Goal: Task Accomplishment & Management: Book appointment/travel/reservation

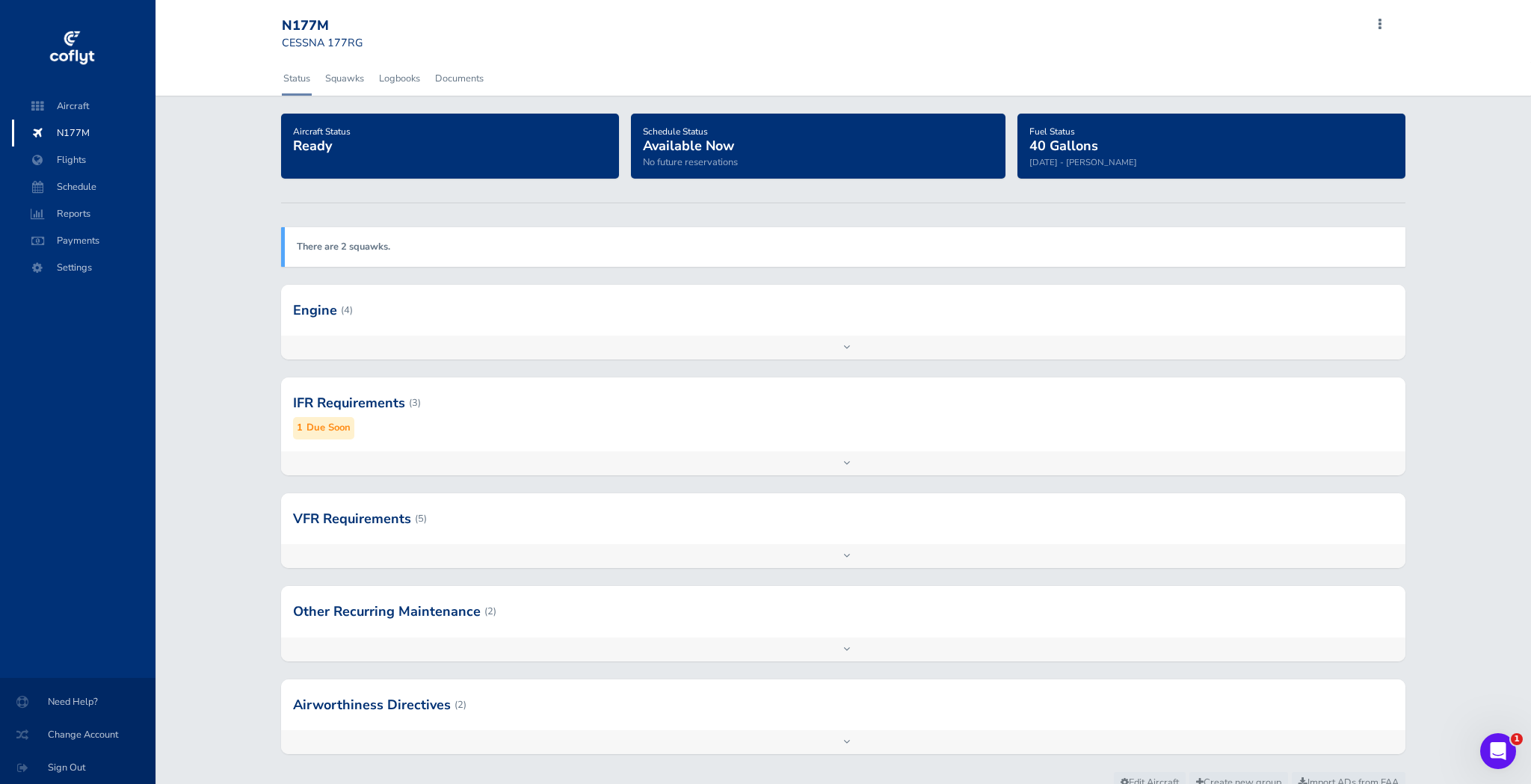
click at [340, 303] on div at bounding box center [842, 310] width 1124 height 51
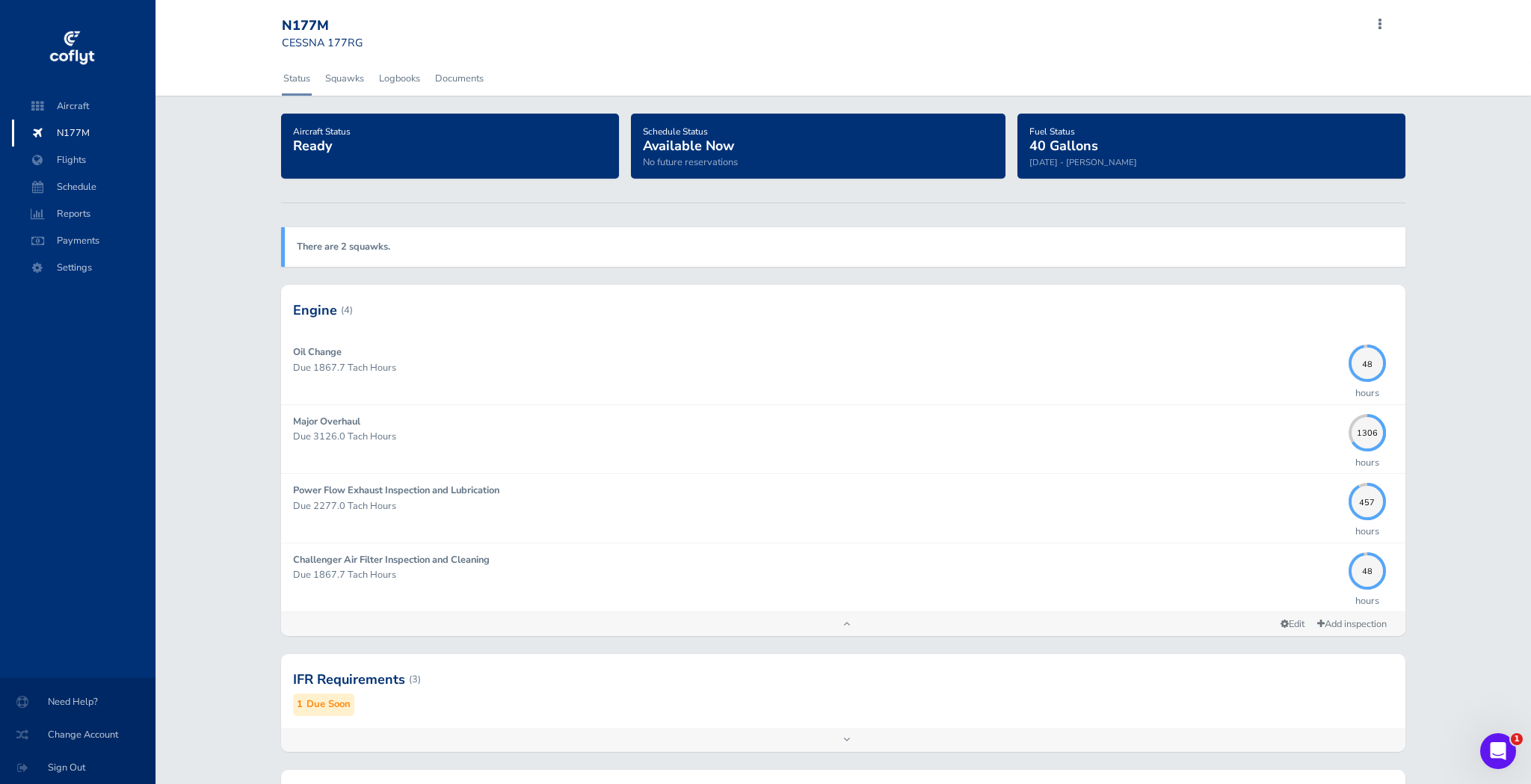
click at [340, 307] on div at bounding box center [842, 310] width 1124 height 51
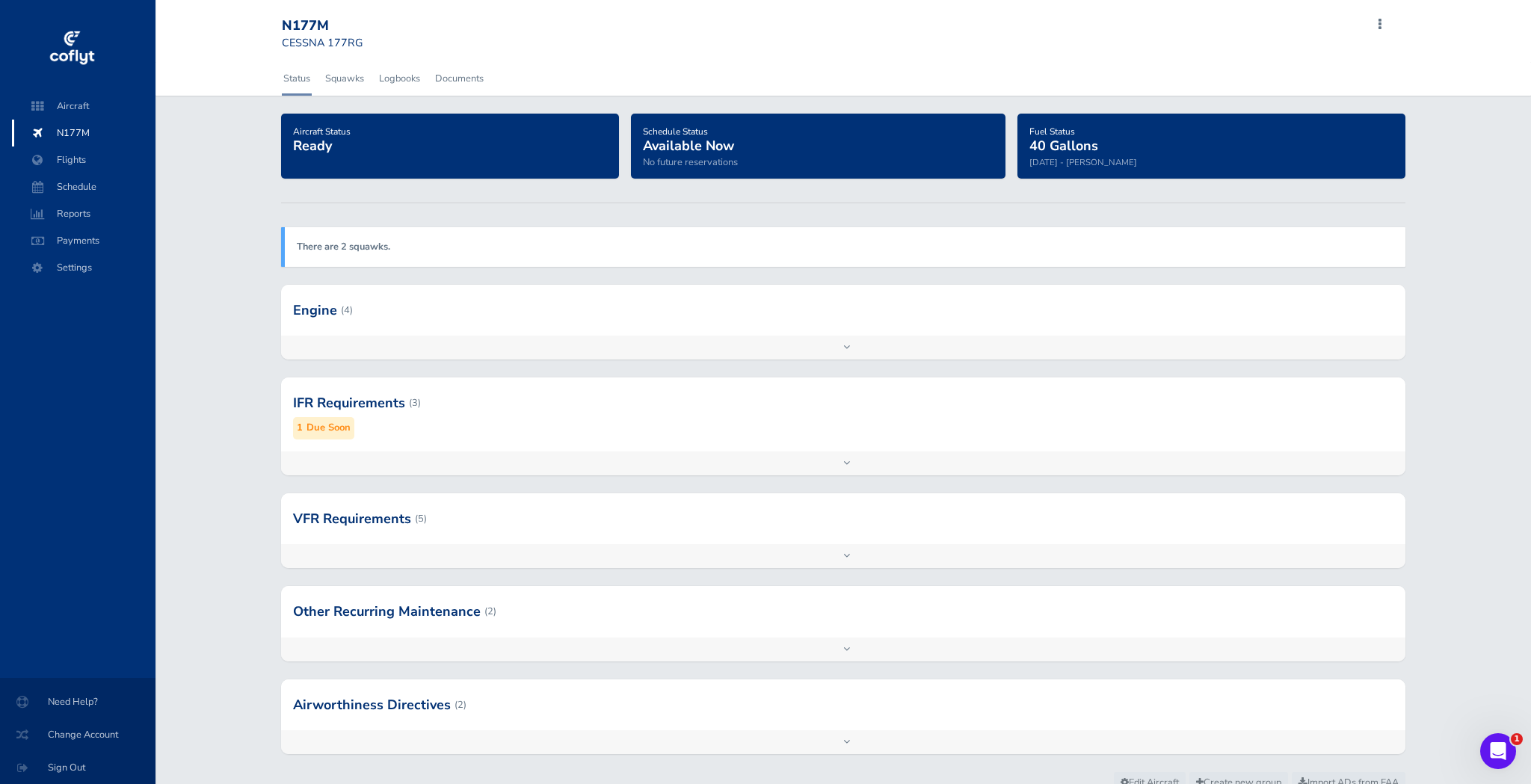
click at [340, 307] on div at bounding box center [842, 310] width 1124 height 51
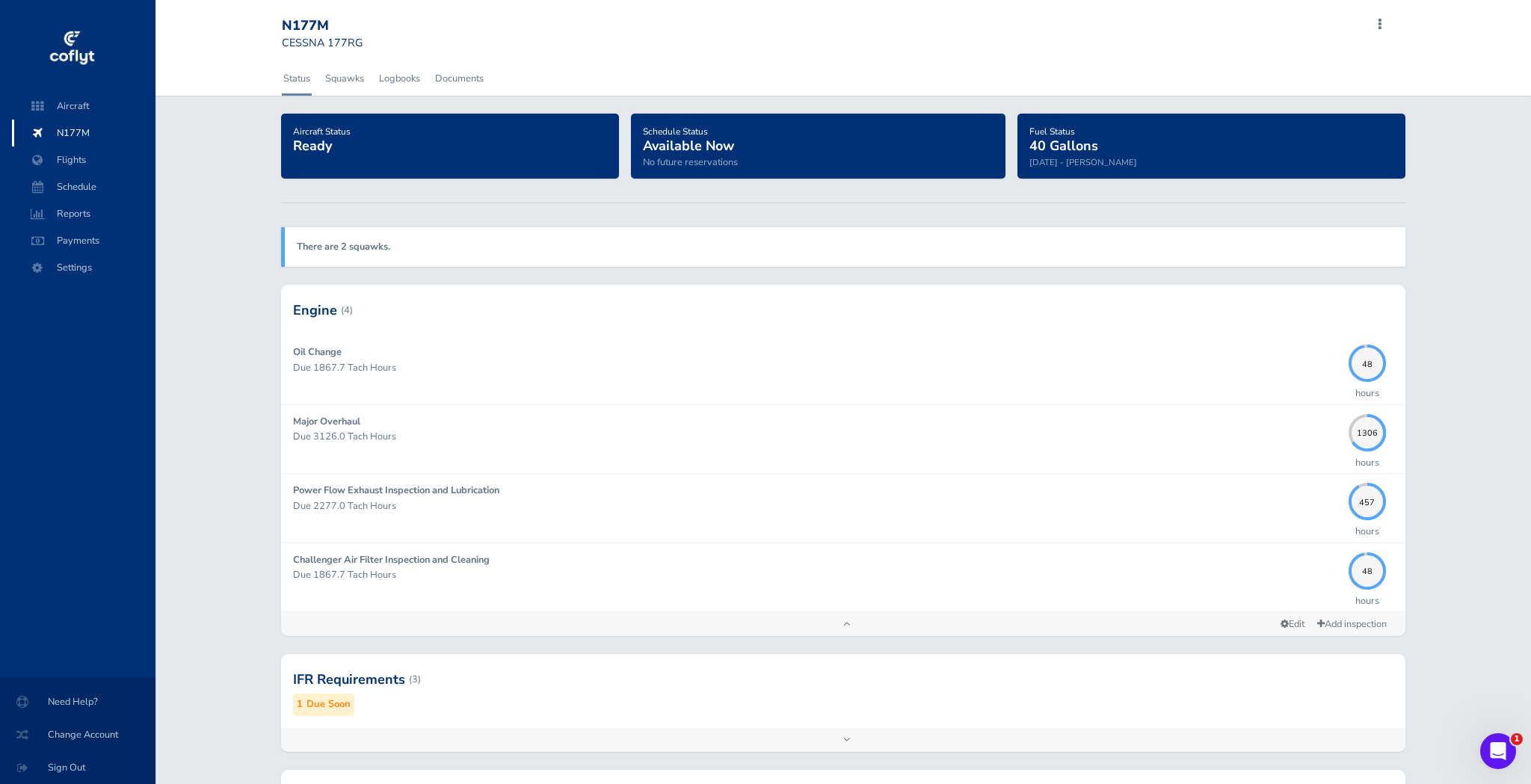
click at [340, 307] on div at bounding box center [842, 310] width 1124 height 51
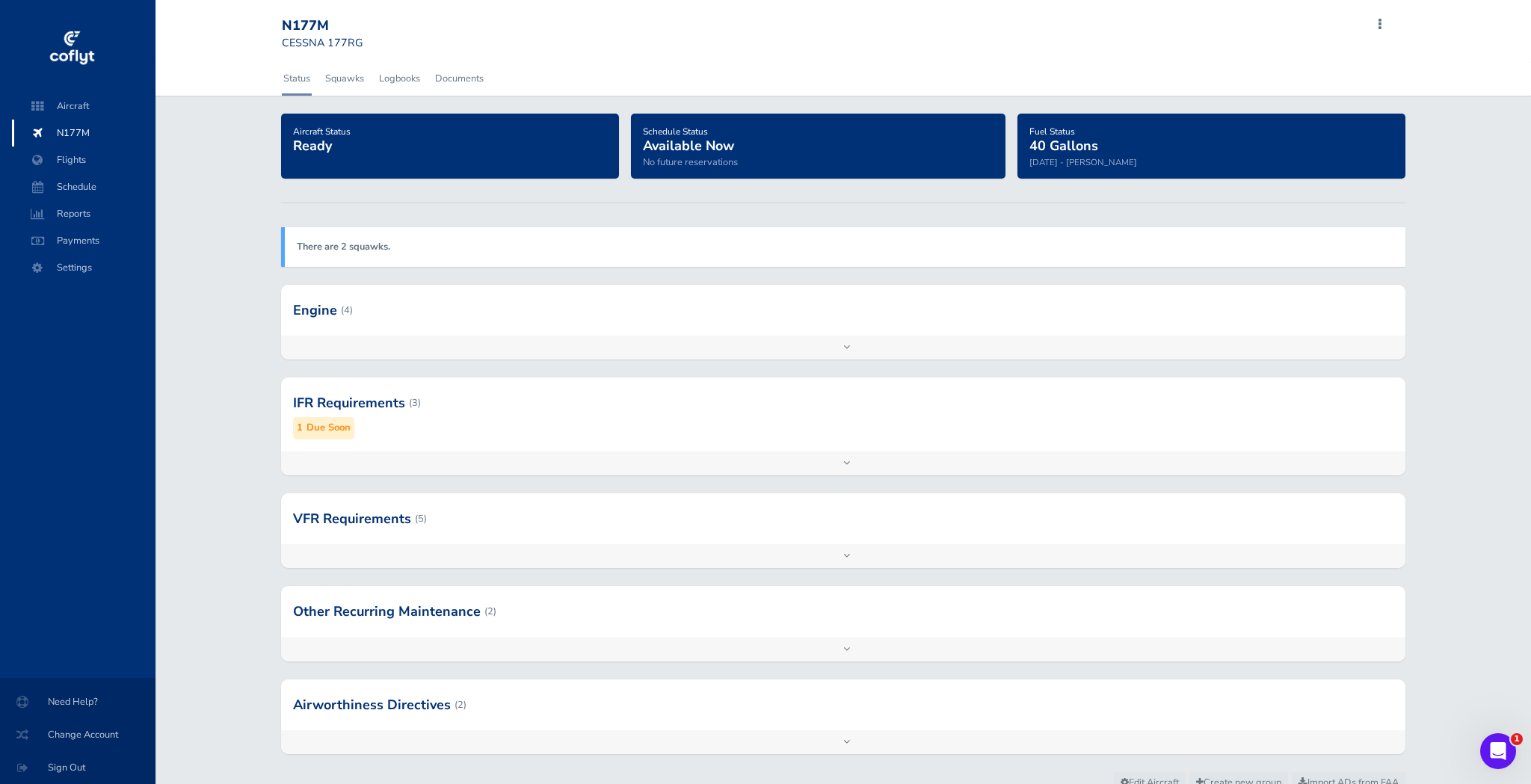
click at [371, 519] on div at bounding box center [842, 519] width 1124 height 51
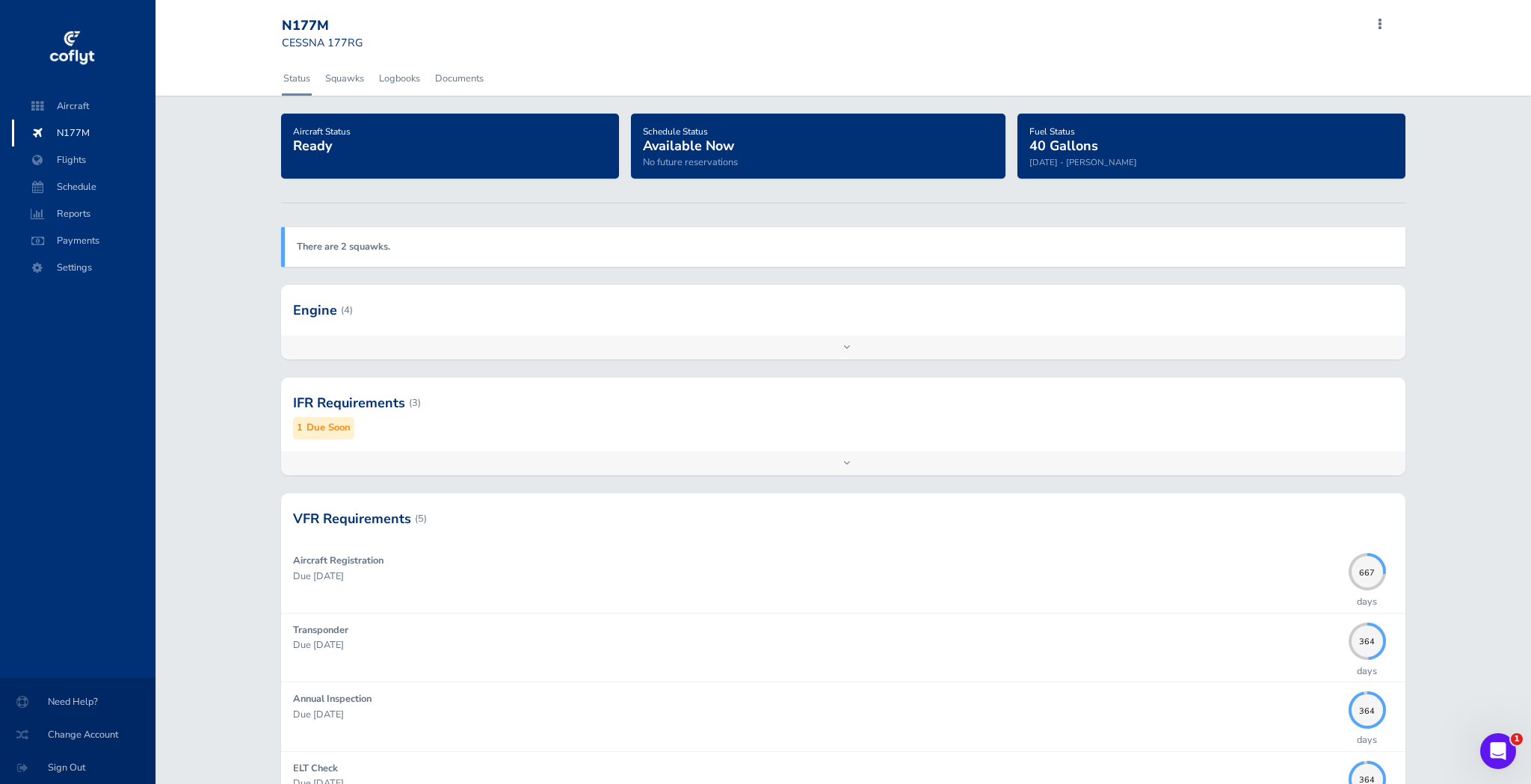
click at [371, 519] on div at bounding box center [842, 519] width 1124 height 51
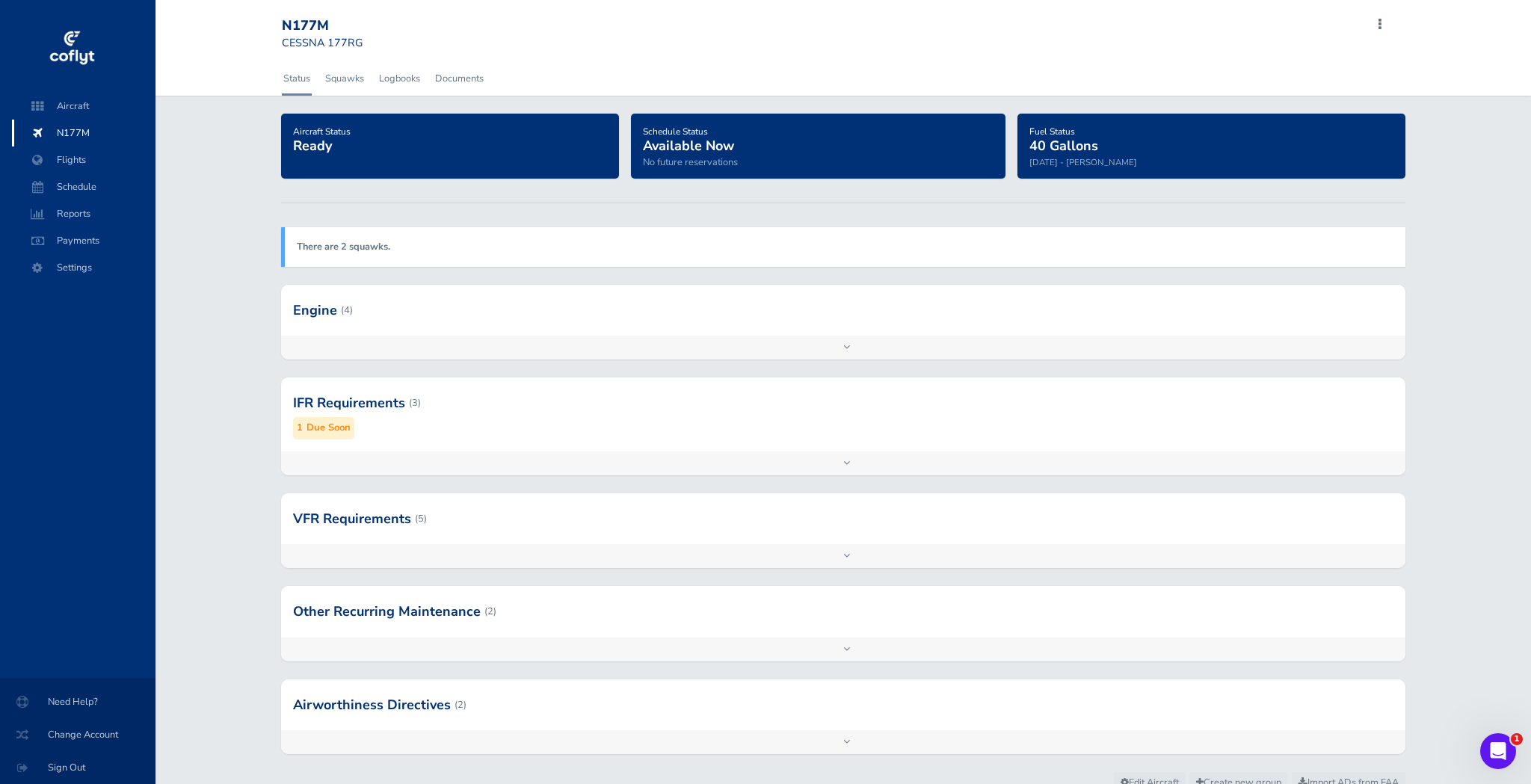
click at [387, 702] on div at bounding box center [842, 705] width 1124 height 51
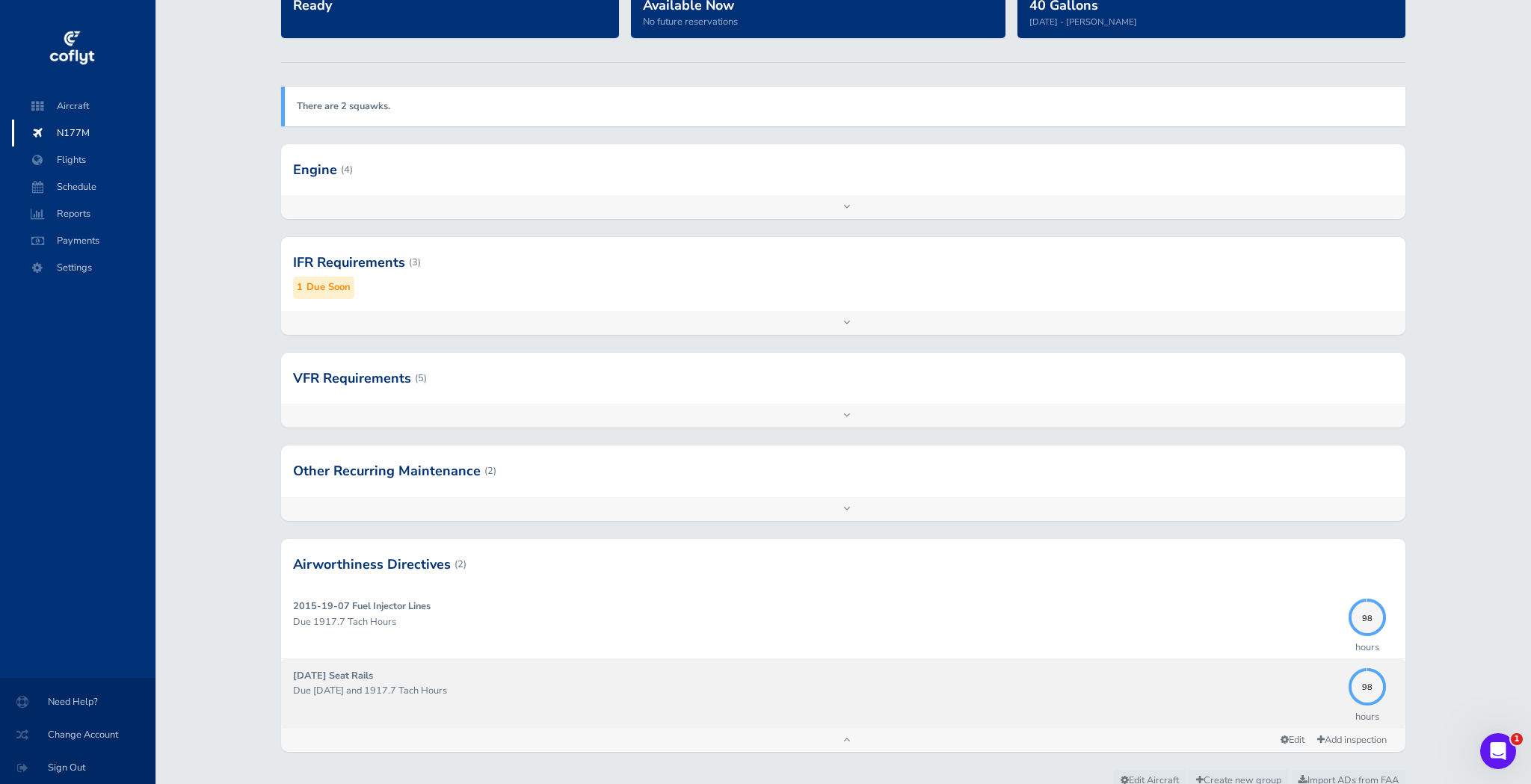
scroll to position [152, 0]
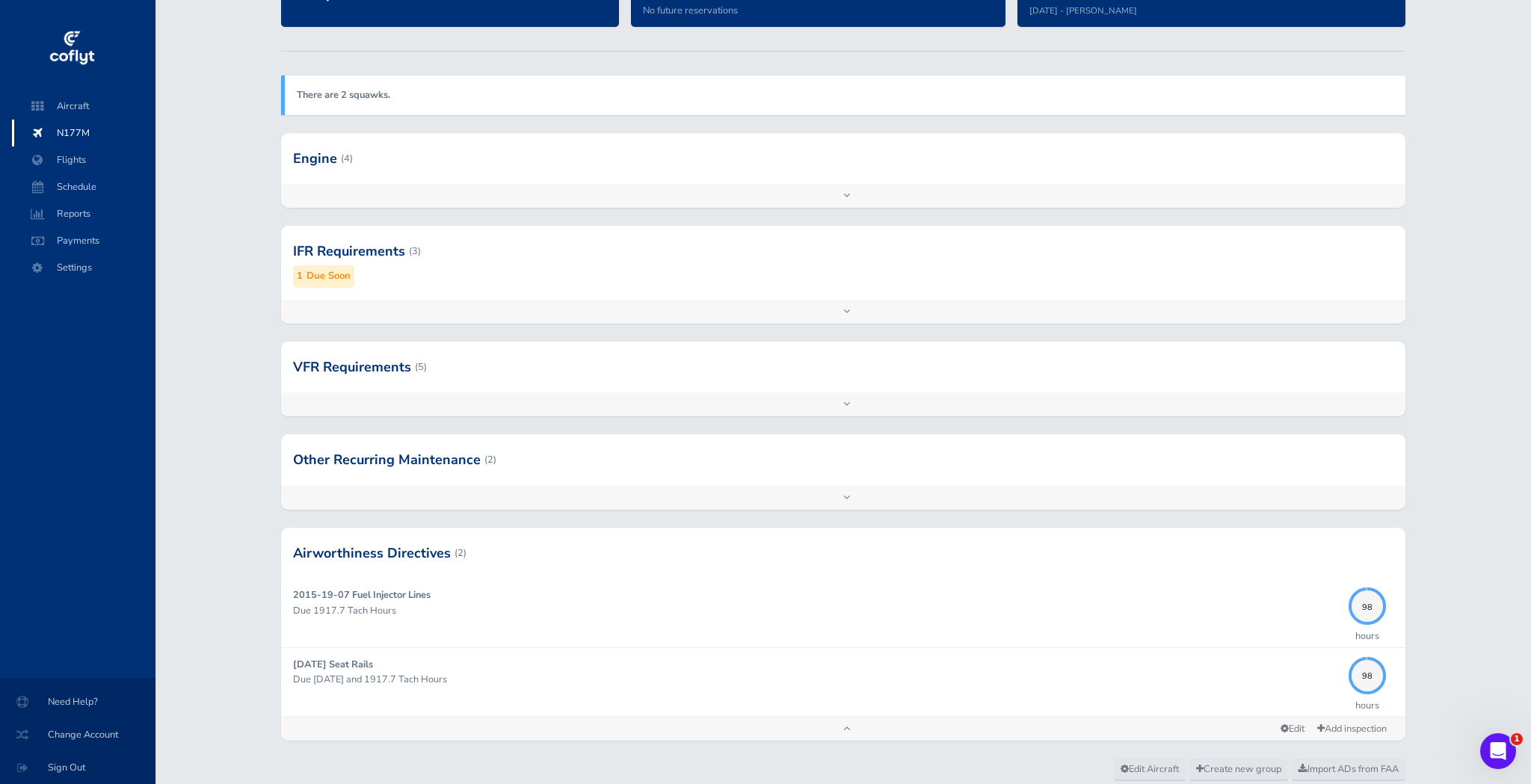
click at [375, 540] on div at bounding box center [842, 553] width 1124 height 51
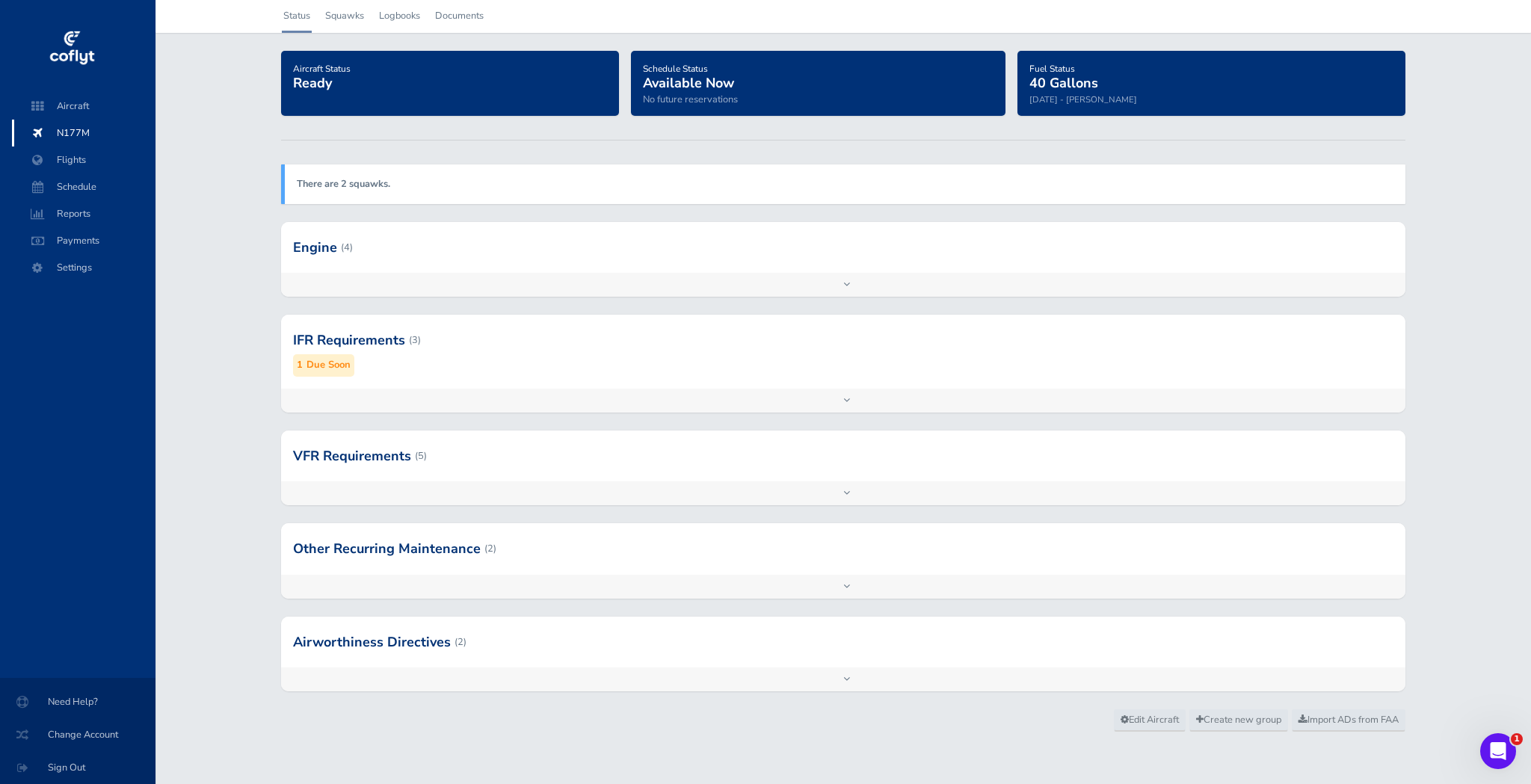
scroll to position [58, 0]
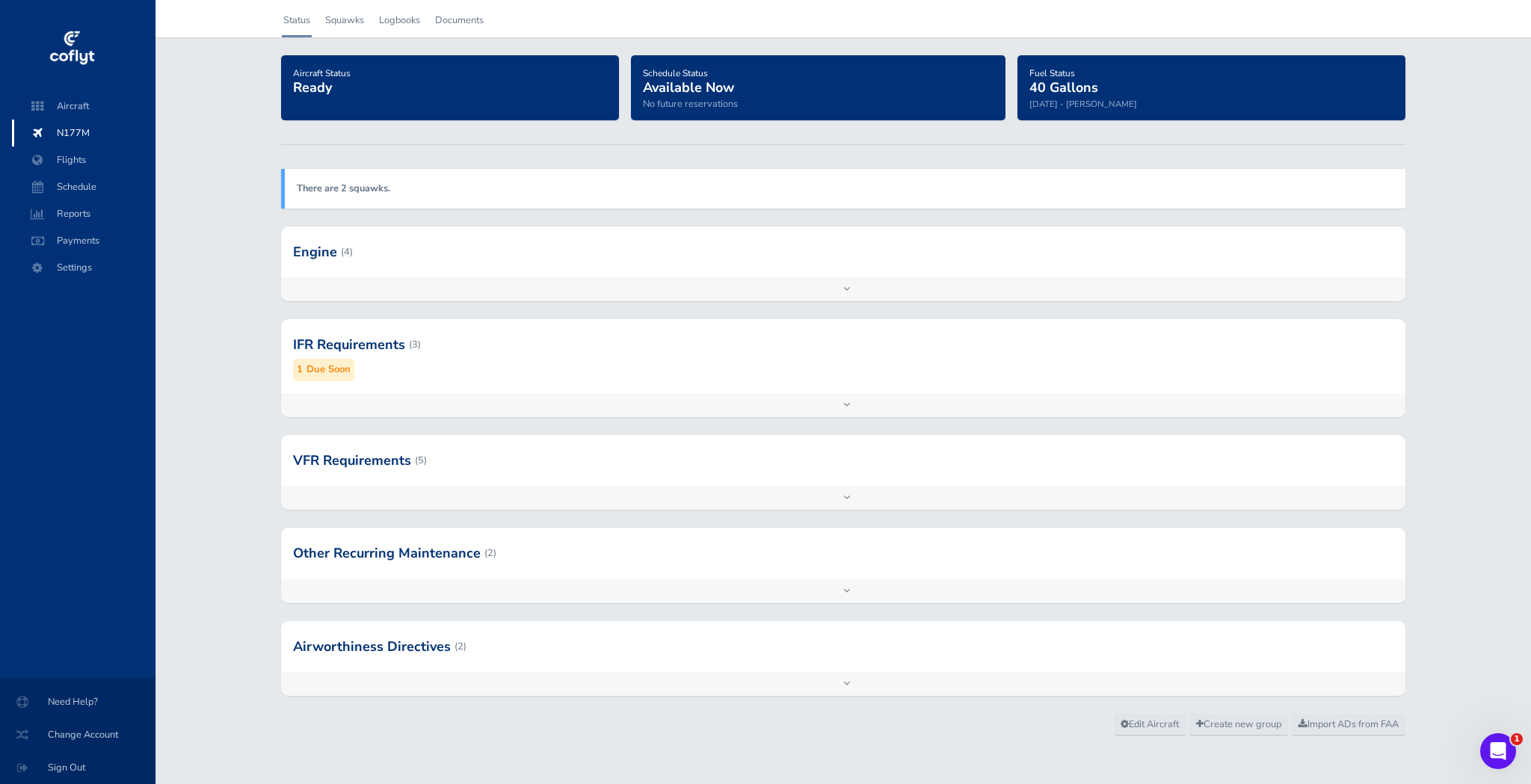
click at [361, 544] on div at bounding box center [842, 553] width 1124 height 51
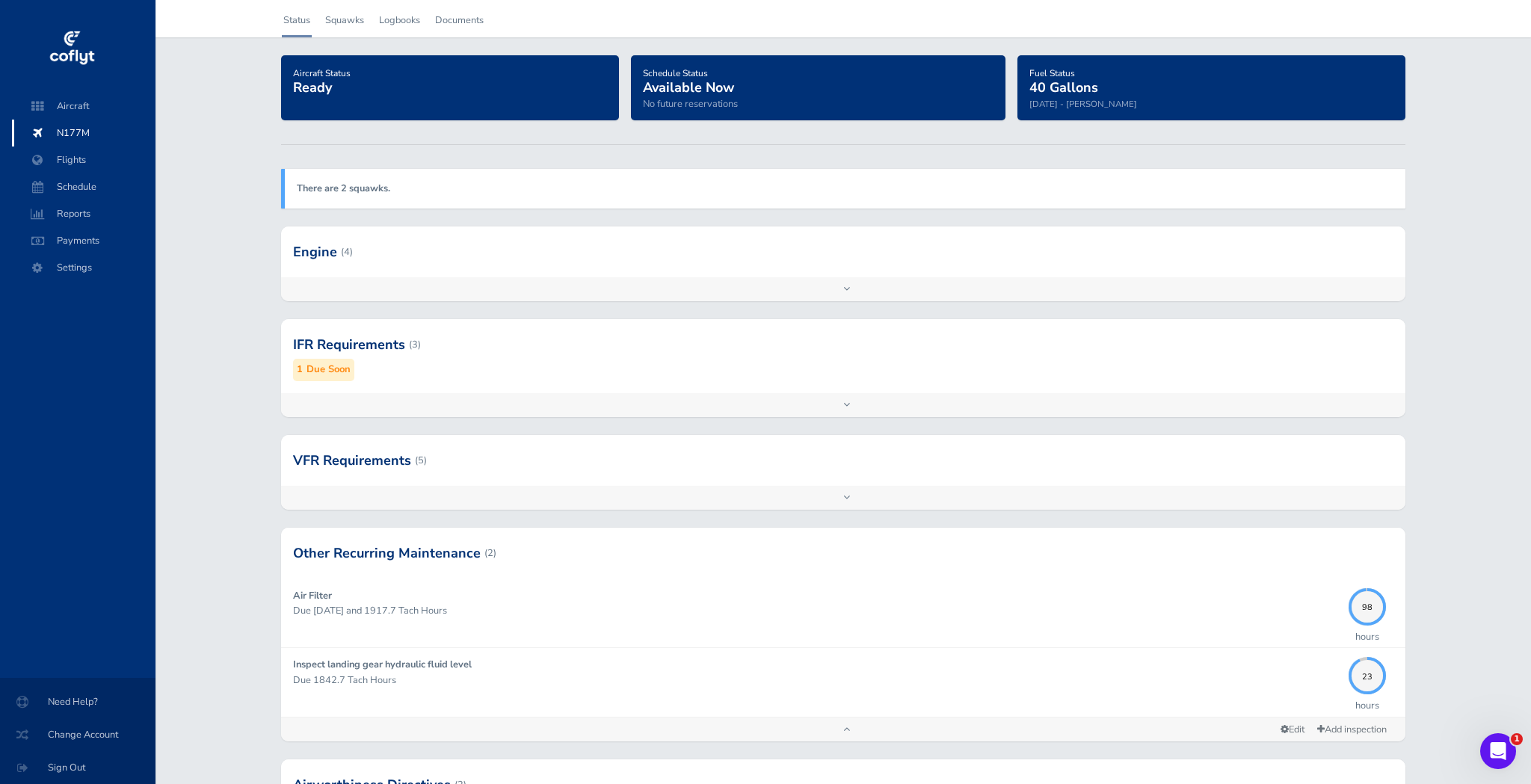
click at [364, 541] on div at bounding box center [842, 553] width 1124 height 51
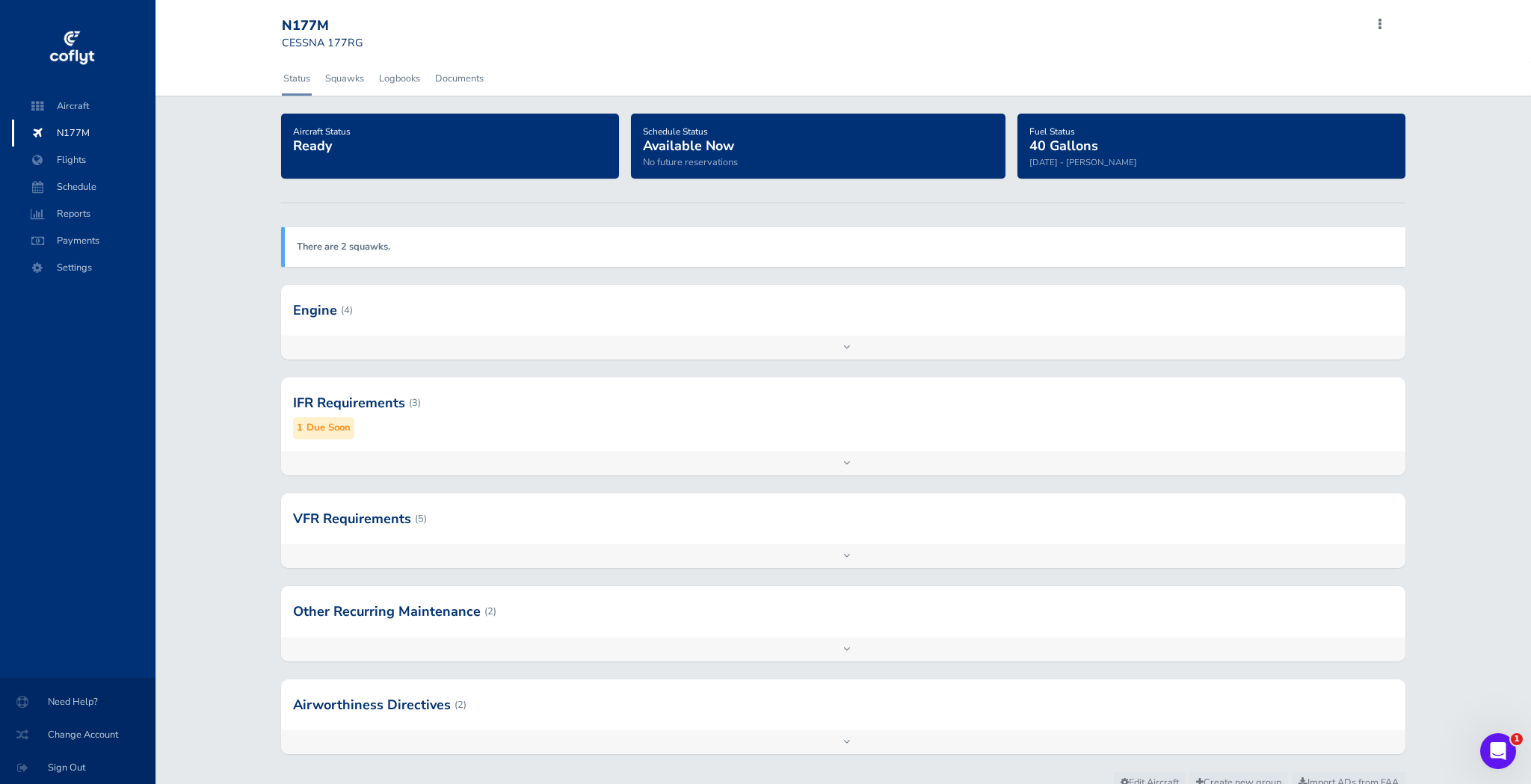
scroll to position [0, 0]
click at [73, 165] on span "Flights" at bounding box center [84, 159] width 114 height 27
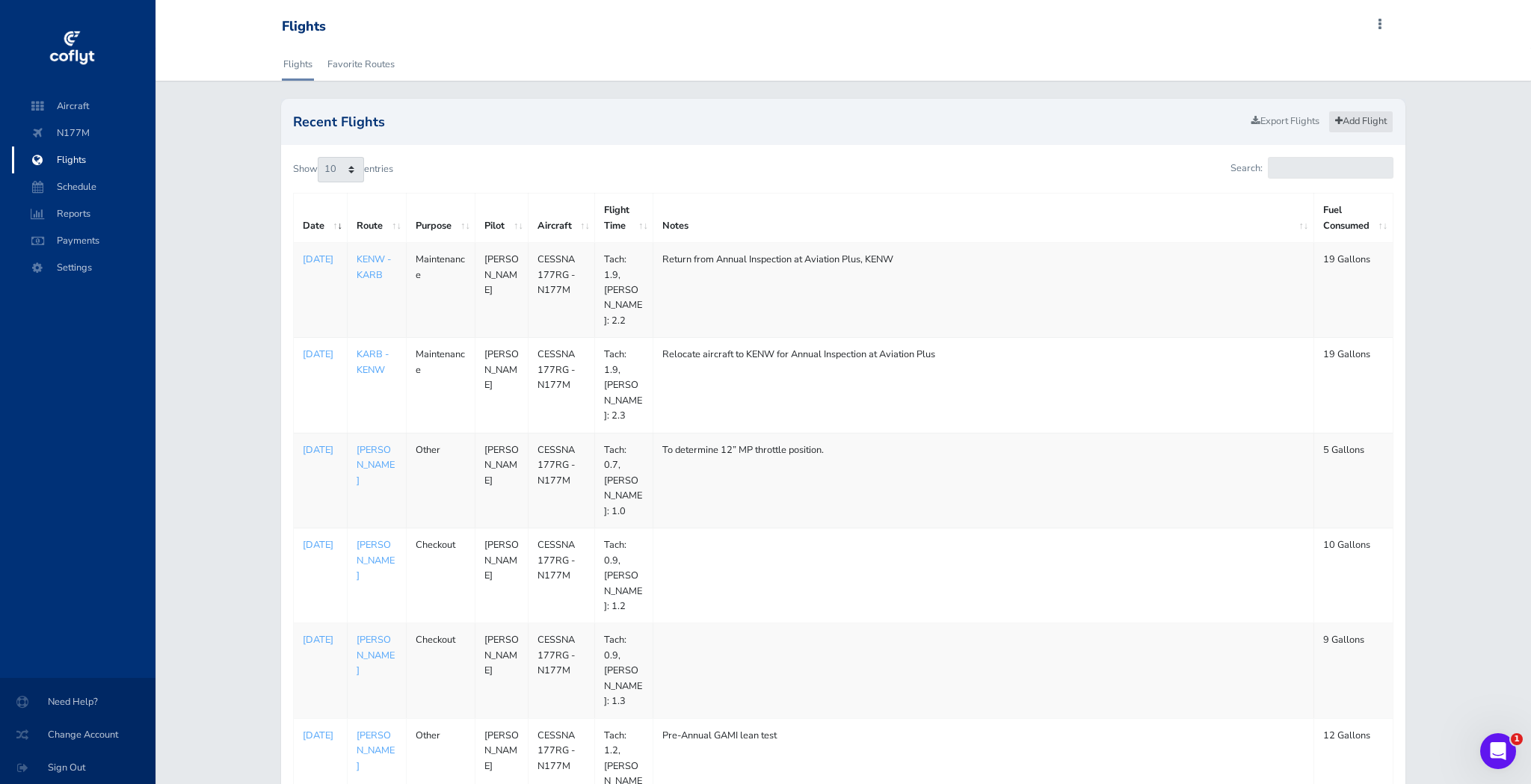
click at [1354, 119] on link "Add Flight" at bounding box center [1362, 121] width 65 height 22
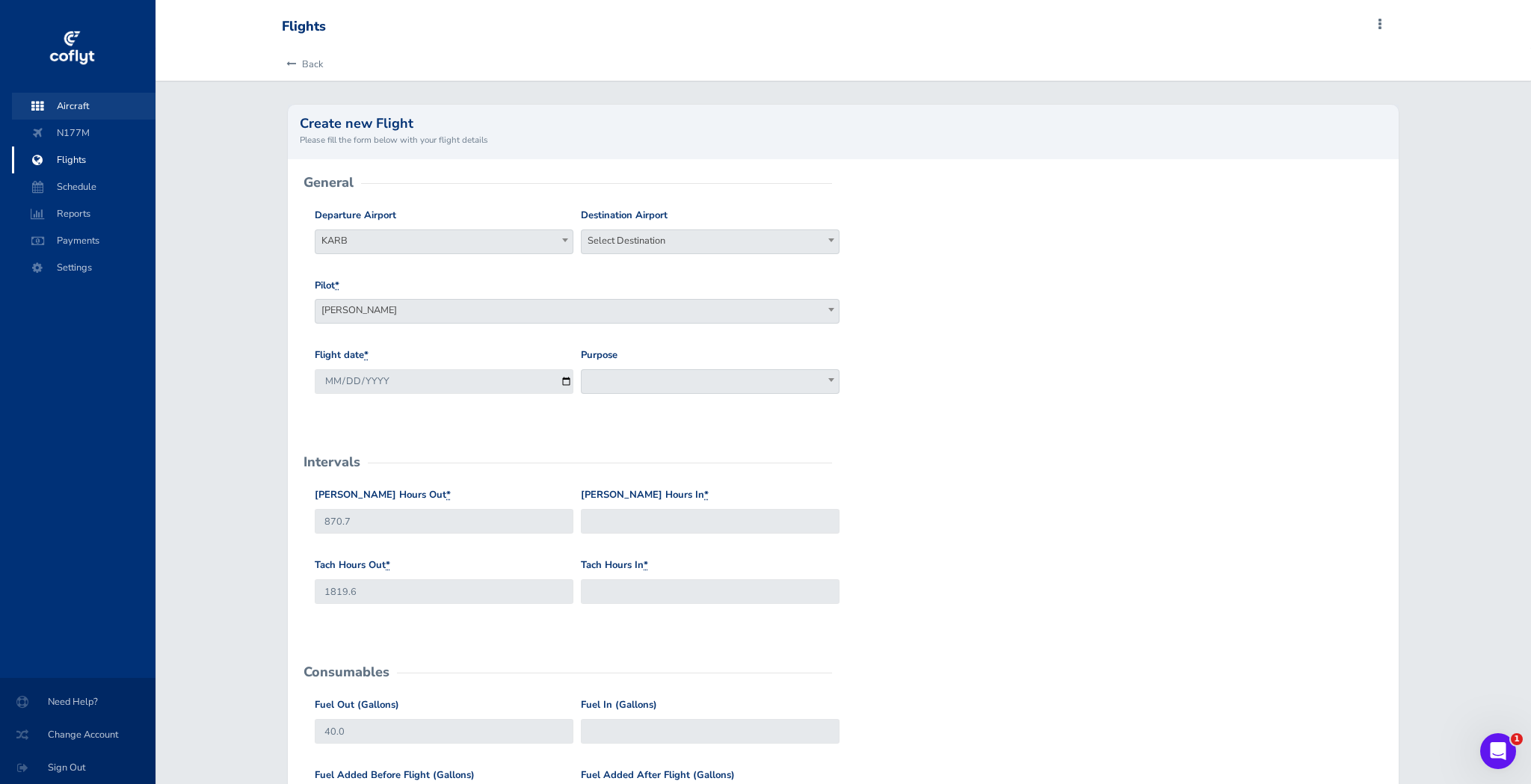
click at [78, 113] on span "Aircraft" at bounding box center [84, 106] width 114 height 27
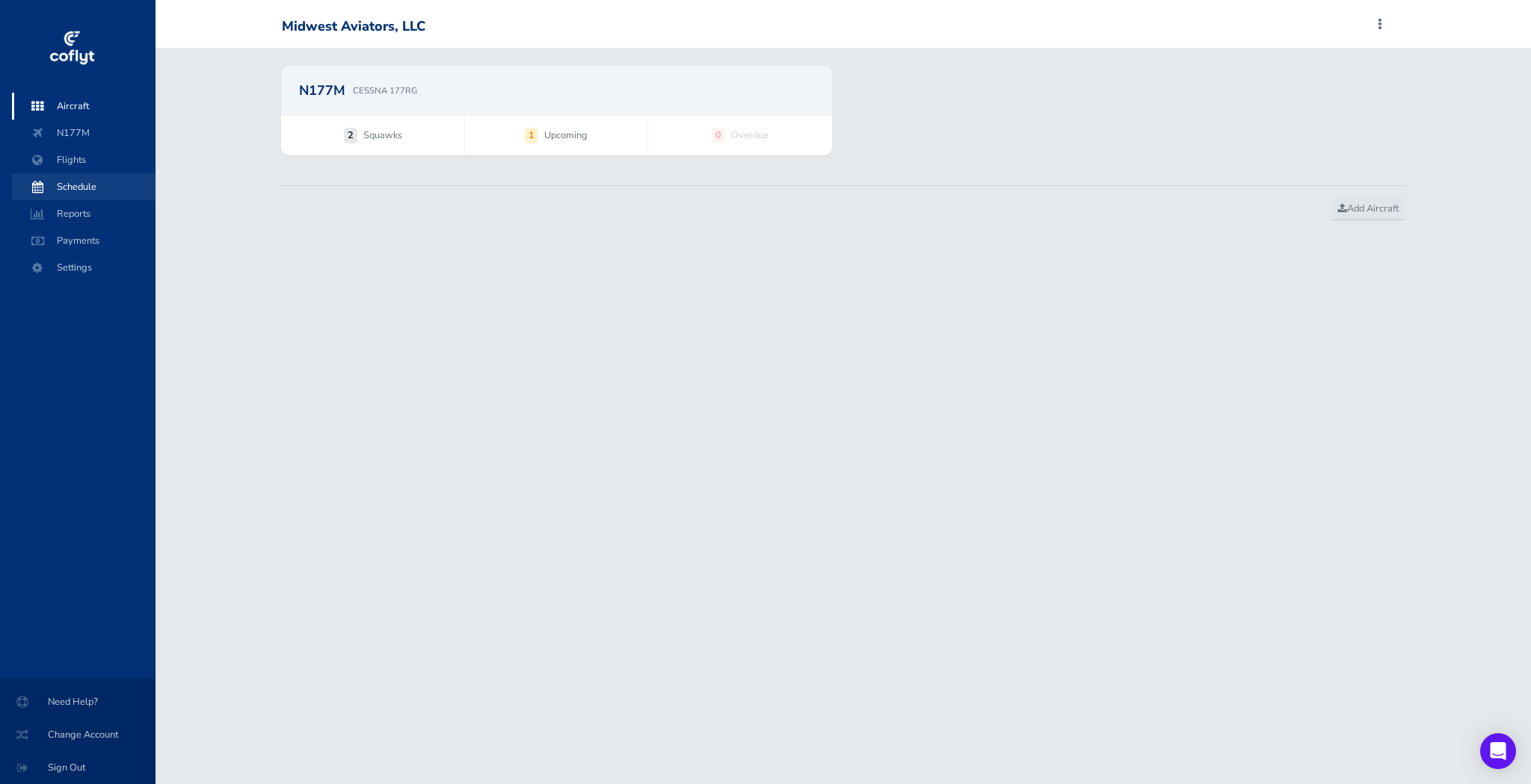
click at [73, 190] on span "Schedule" at bounding box center [84, 186] width 114 height 27
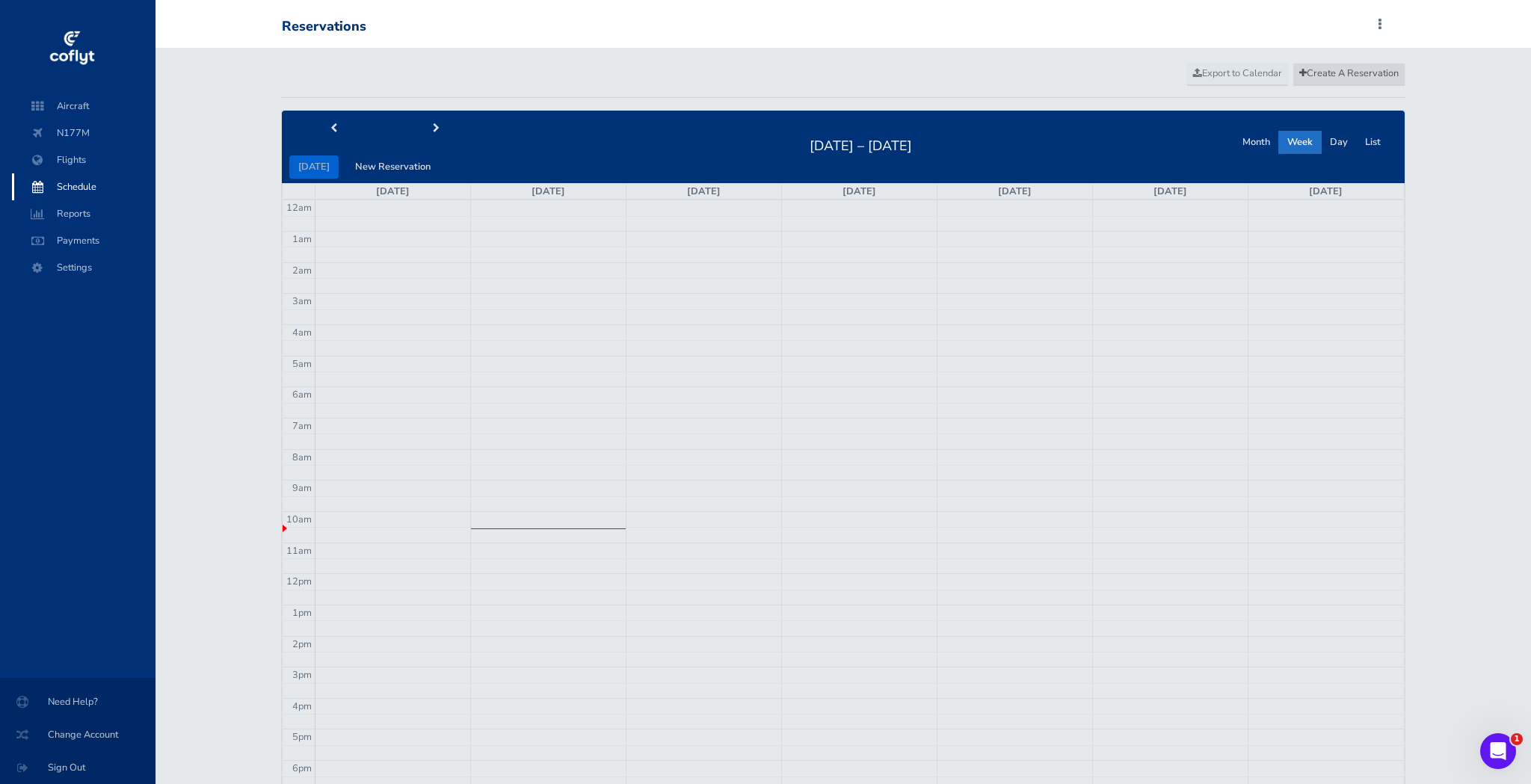
click at [1328, 72] on span "Create A Reservation" at bounding box center [1349, 73] width 100 height 13
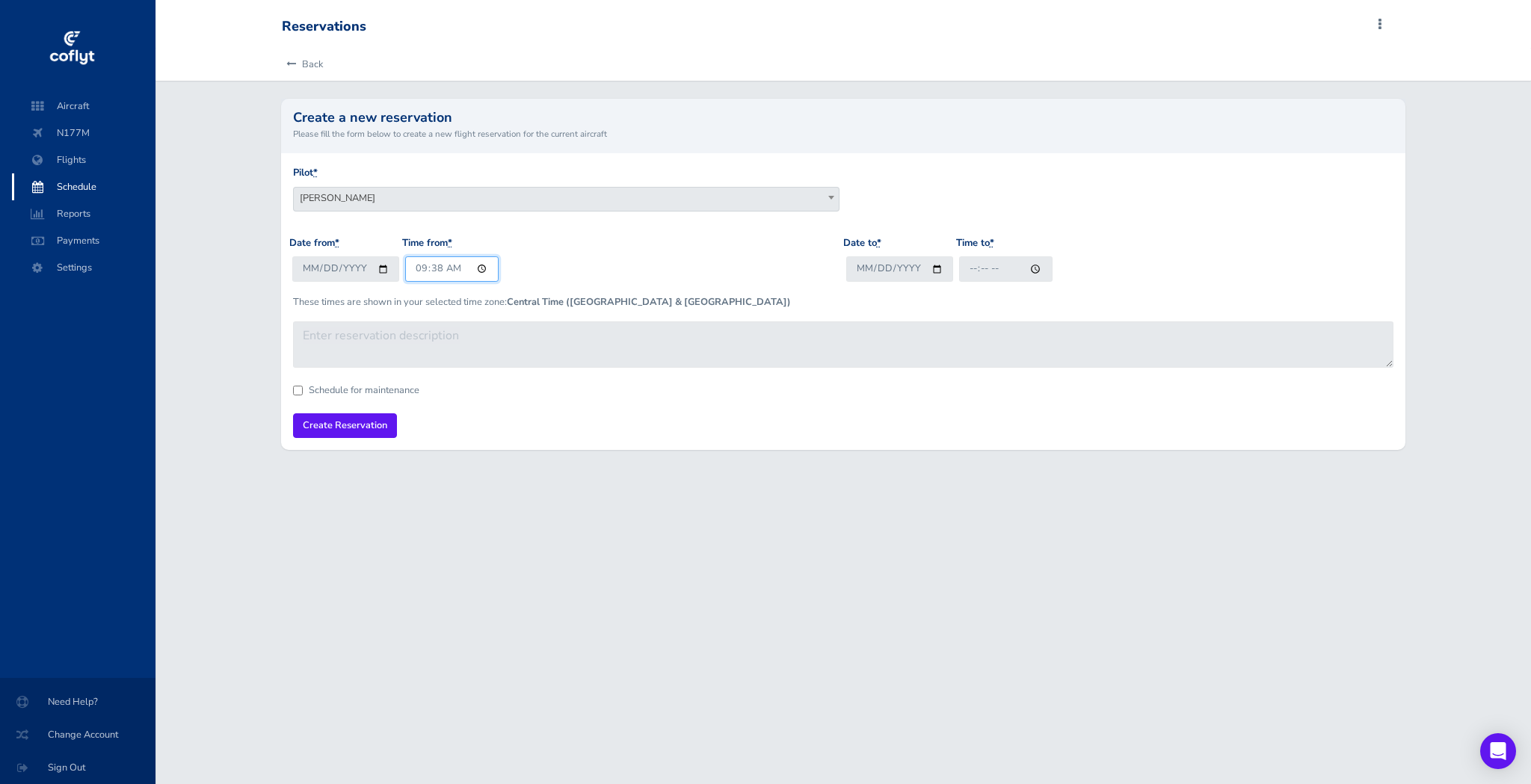
click at [453, 272] on input "09:38" at bounding box center [452, 269] width 94 height 25
click at [415, 272] on input "09:38" at bounding box center [452, 269] width 94 height 25
type input "11:30"
click at [870, 265] on input "Date to *" at bounding box center [900, 269] width 107 height 25
type input "2025-09-01"
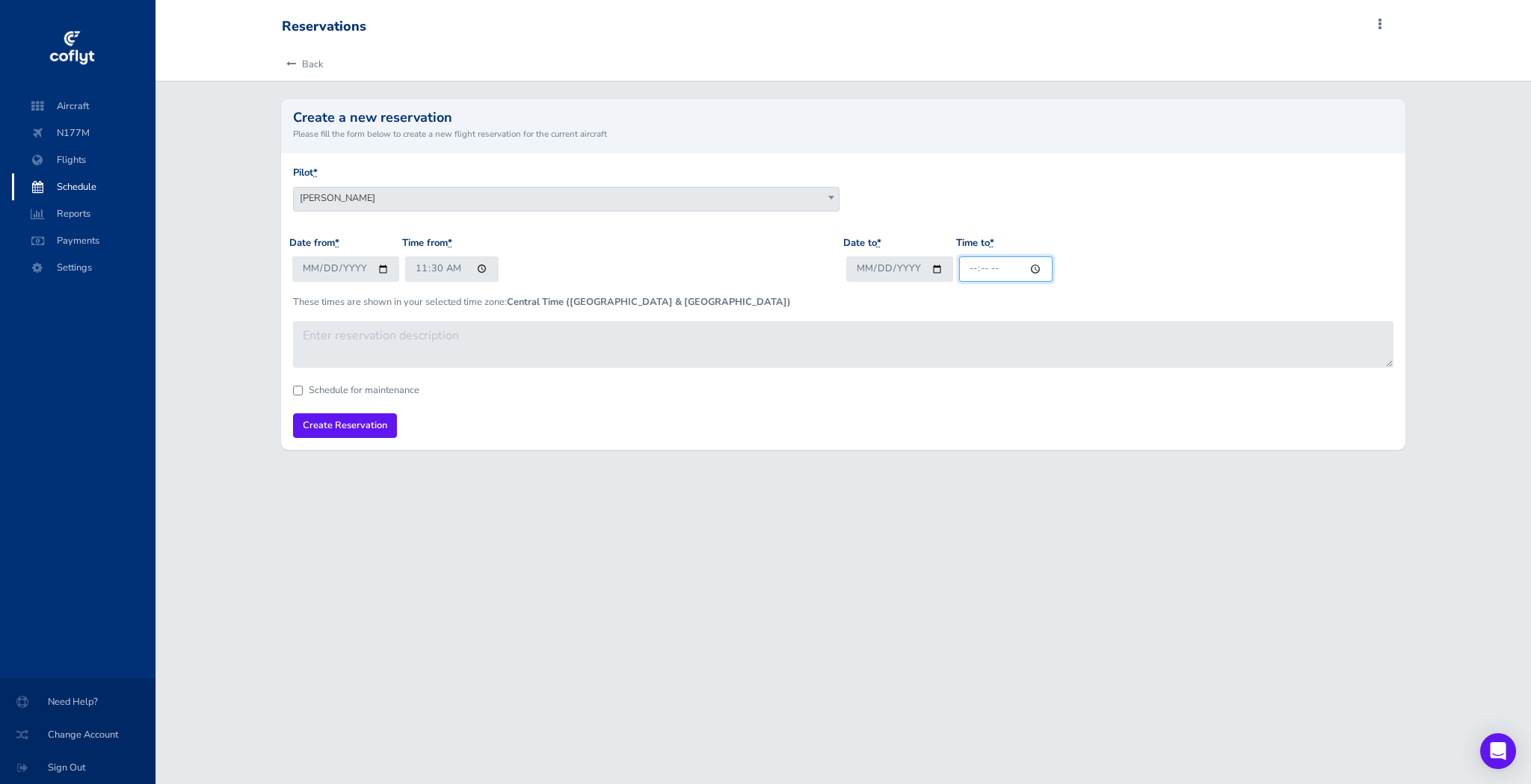
click at [995, 275] on input "Time to *" at bounding box center [1006, 269] width 94 height 25
click at [979, 271] on input "Time to *" at bounding box center [1006, 269] width 94 height 25
click at [1009, 271] on input "Time to *" at bounding box center [1006, 269] width 94 height 25
click at [972, 274] on input "13:30" at bounding box center [1006, 269] width 94 height 25
type input "14:00"
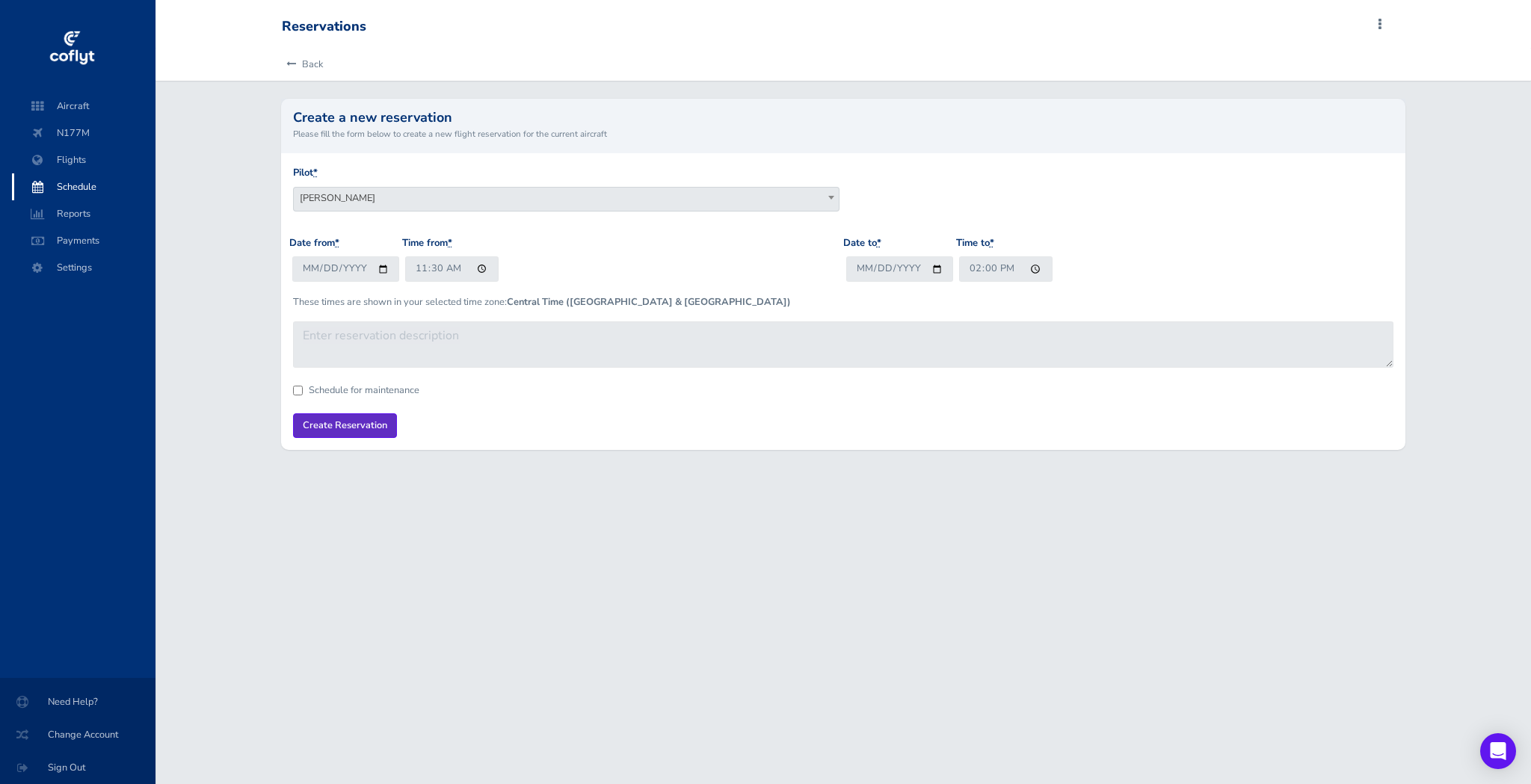
click at [326, 424] on input "Create Reservation" at bounding box center [345, 426] width 104 height 25
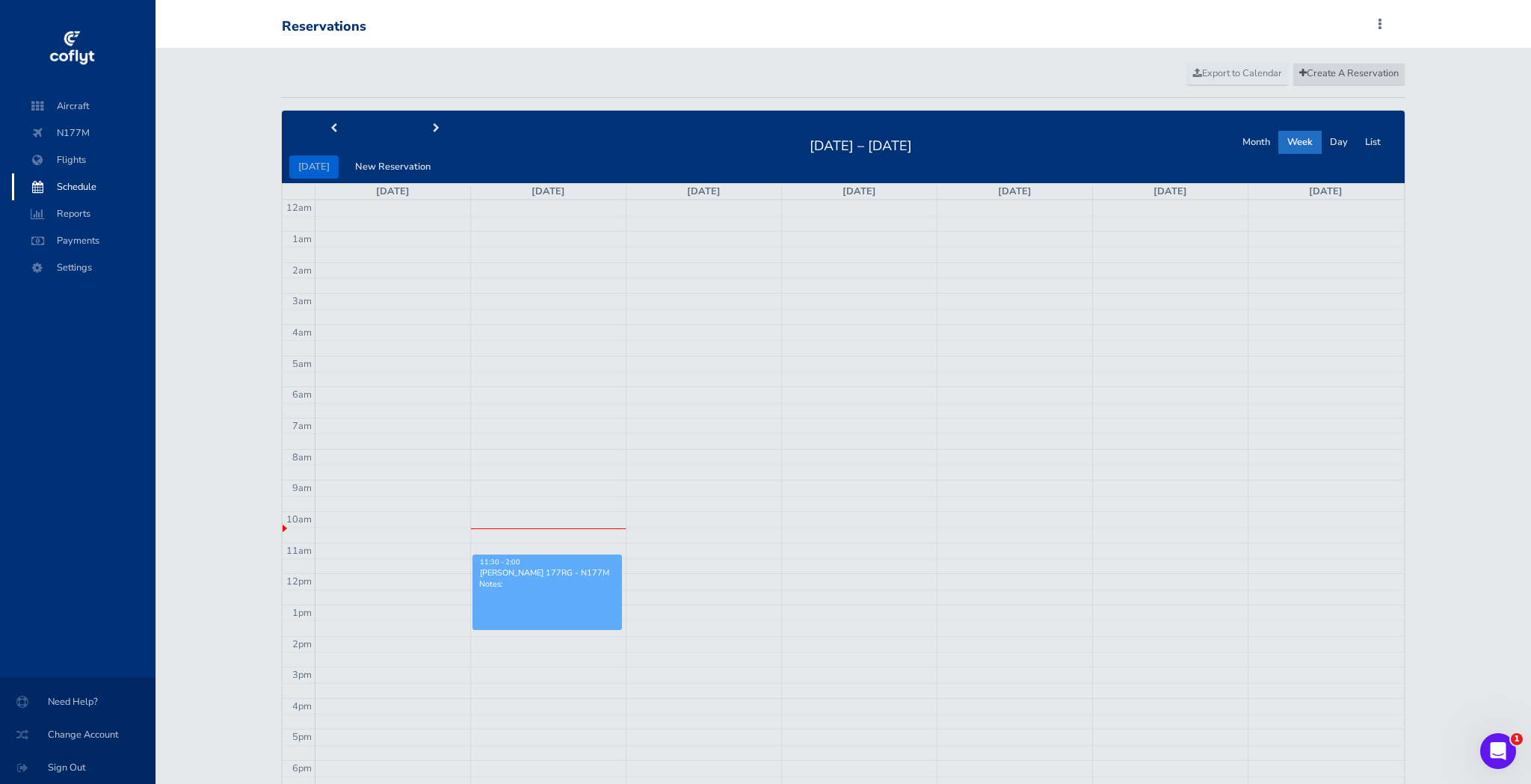
click at [1337, 76] on span "Create A Reservation" at bounding box center [1349, 73] width 100 height 13
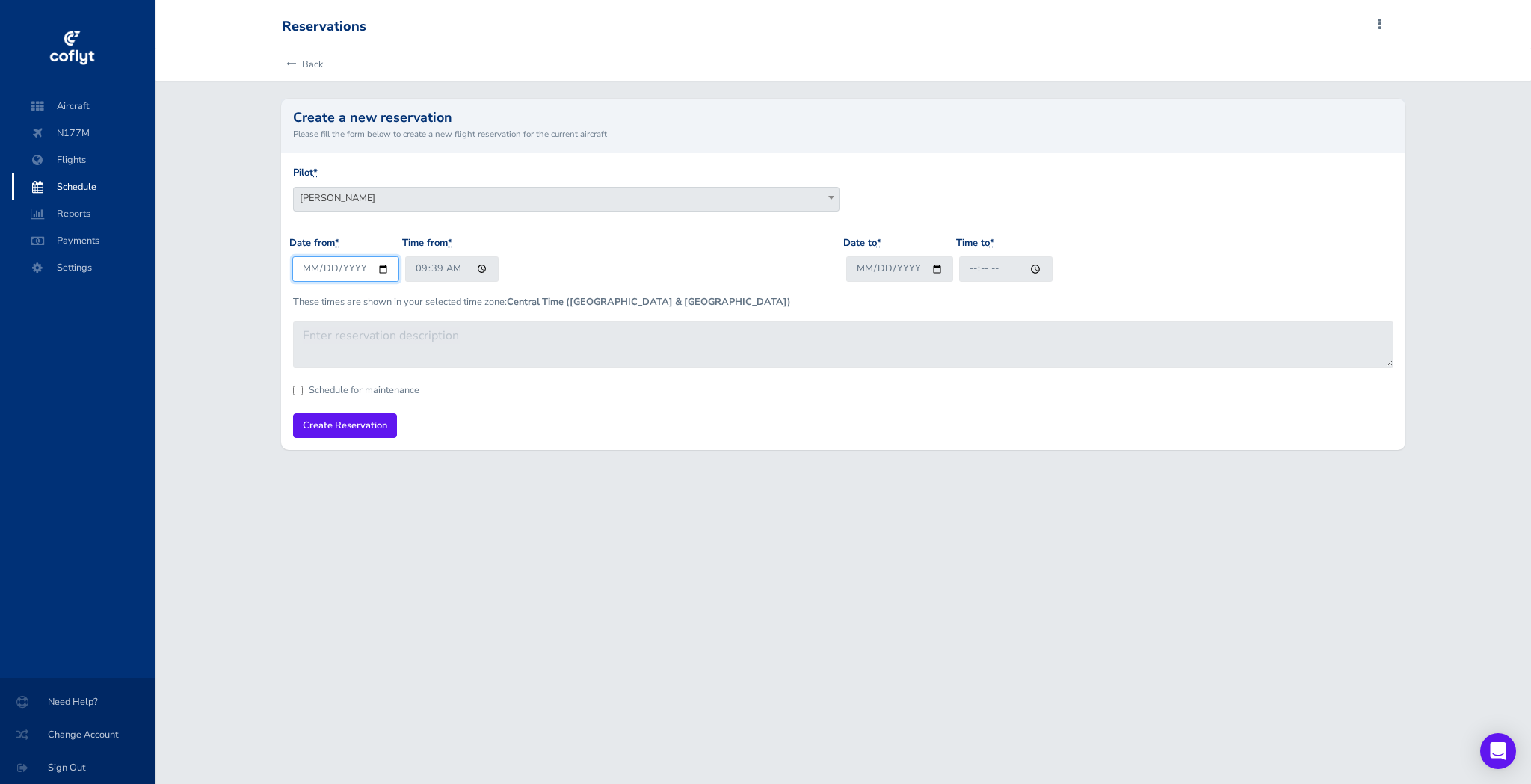
click at [351, 269] on input "2025-09-01" at bounding box center [346, 269] width 107 height 25
type input "2025-09-06"
click at [423, 270] on input "09:39" at bounding box center [452, 269] width 94 height 25
type input "14:00"
click at [872, 270] on input "Date to *" at bounding box center [900, 269] width 107 height 25
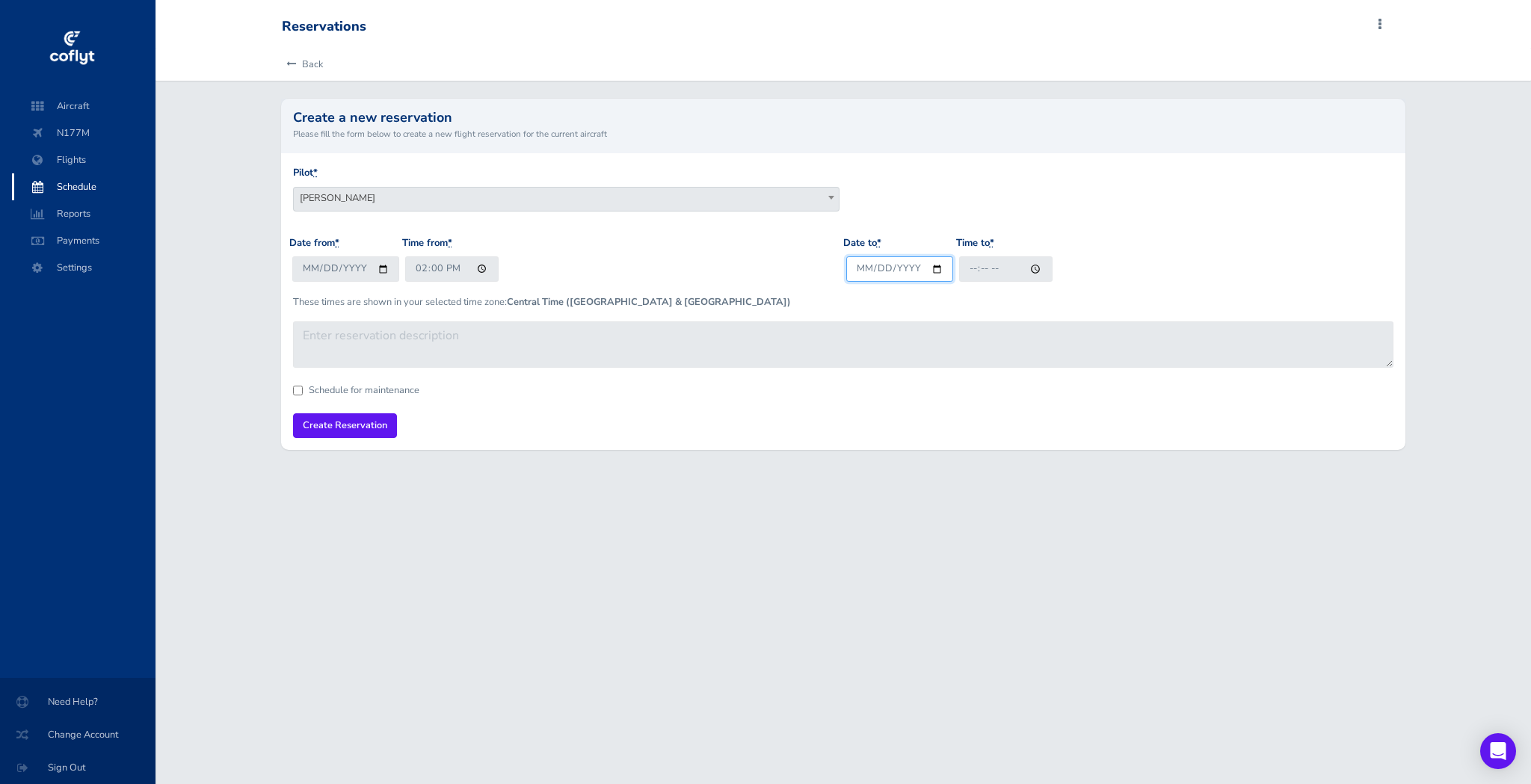
type input "2025-09-06"
click at [979, 270] on input "Time to *" at bounding box center [1006, 269] width 94 height 25
type input "20:00"
click at [310, 417] on input "Create Reservation" at bounding box center [345, 426] width 104 height 25
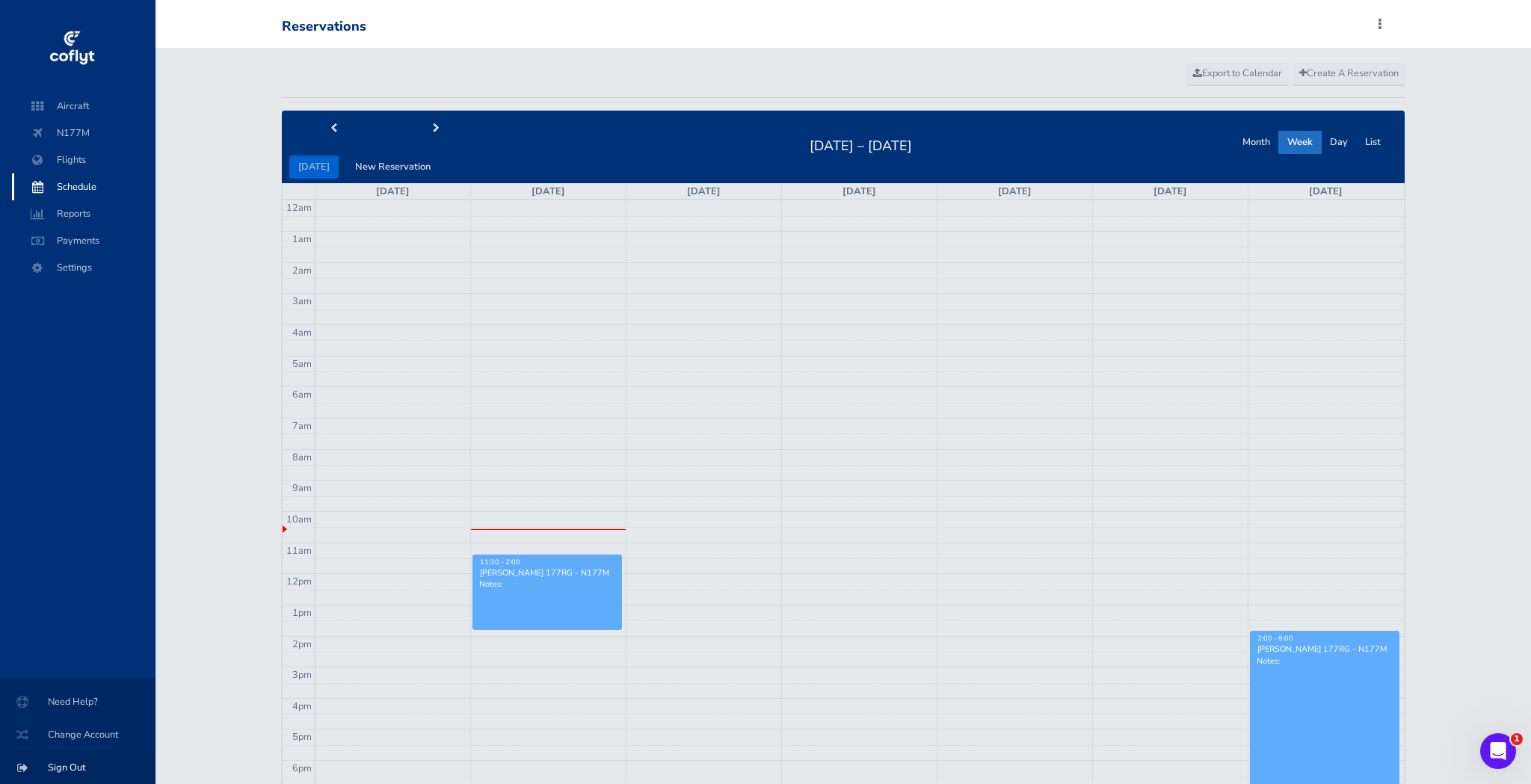
click at [73, 766] on span "Sign Out" at bounding box center [77, 767] width 120 height 27
